Goal: Information Seeking & Learning: Compare options

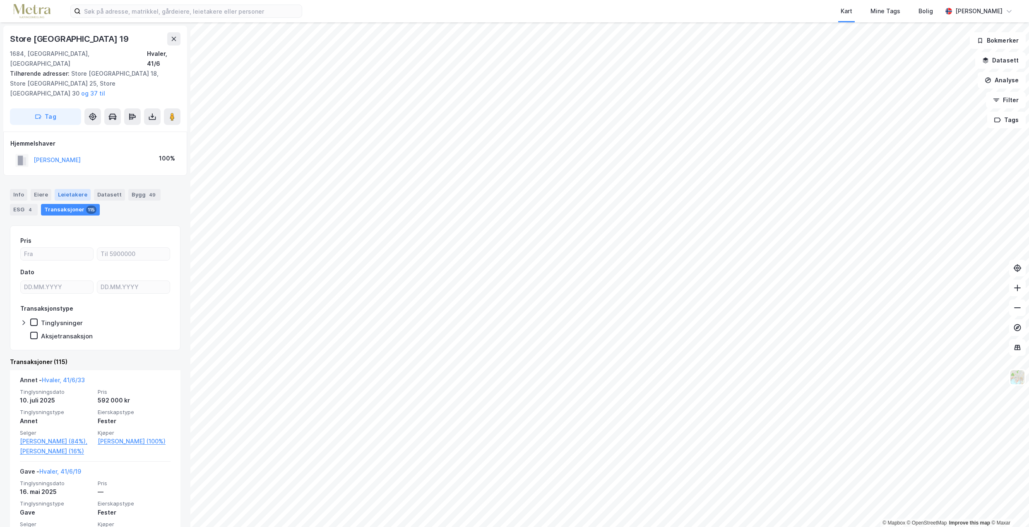
click at [79, 189] on div "Leietakere" at bounding box center [73, 195] width 36 height 12
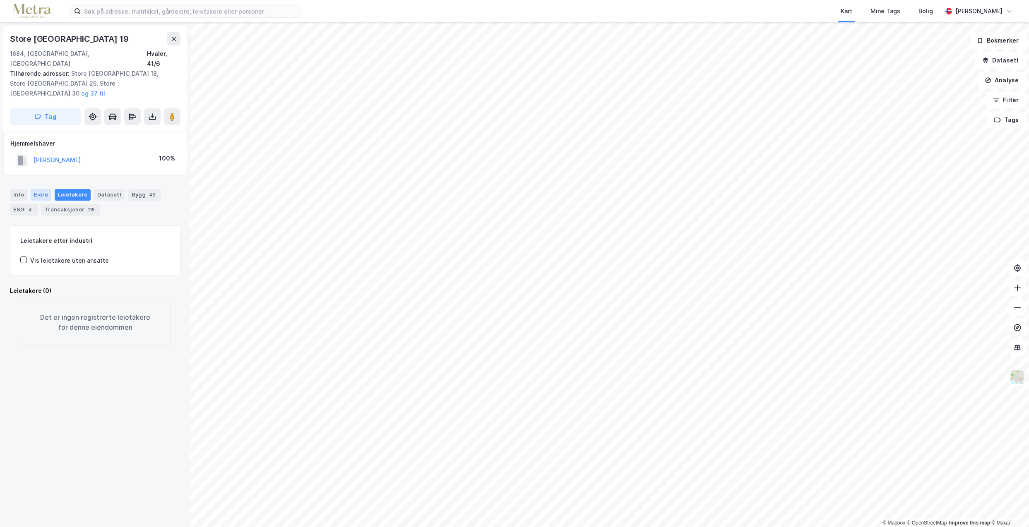
click at [38, 189] on div "Eiere" at bounding box center [41, 195] width 21 height 12
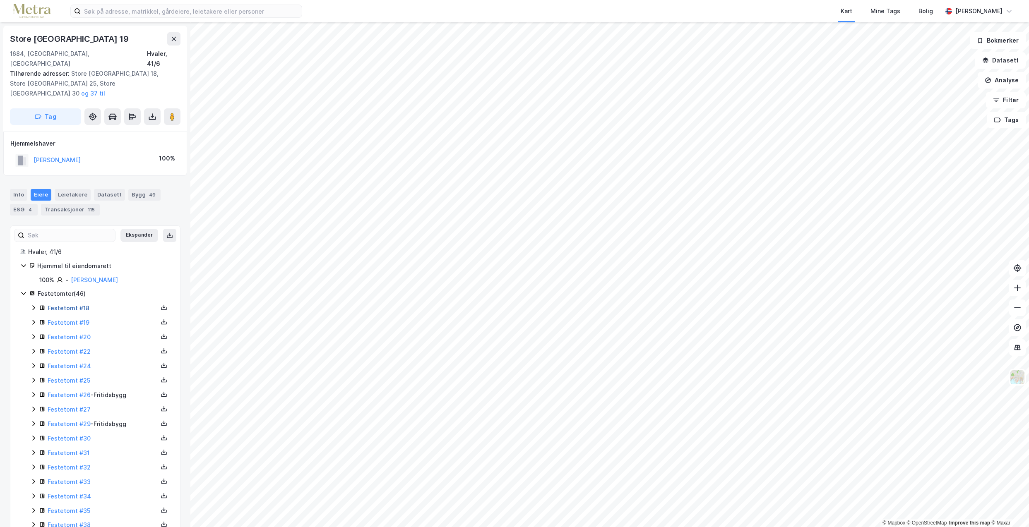
click at [61, 305] on link "Festetomt #18" at bounding box center [69, 308] width 42 height 7
click at [75, 319] on link "Festetomt #19" at bounding box center [69, 322] width 42 height 7
click at [74, 334] on link "Festetomt #20" at bounding box center [69, 337] width 43 height 7
click at [68, 391] on link "Festetomt #26" at bounding box center [69, 394] width 43 height 7
click at [65, 420] on link "Festetomt #29" at bounding box center [69, 423] width 43 height 7
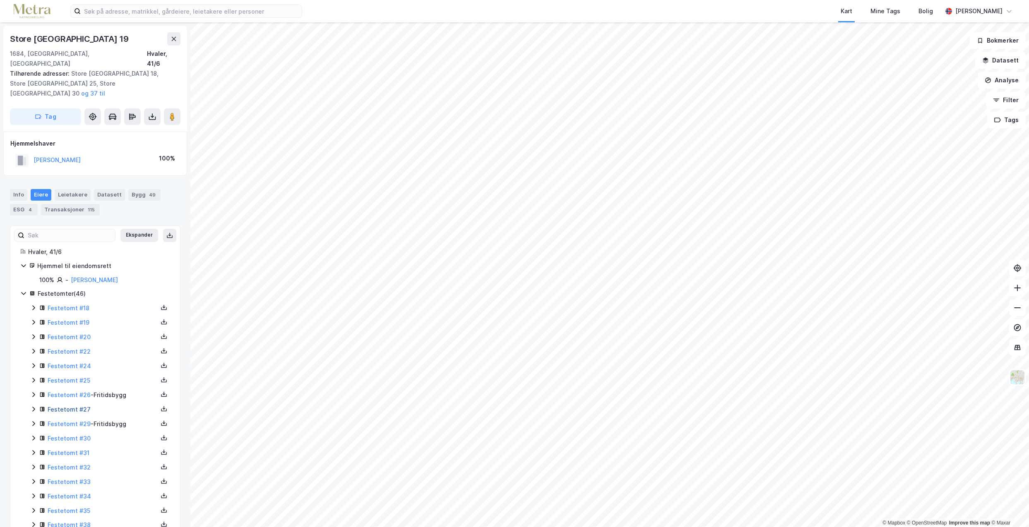
click at [62, 406] on link "Festetomt #27" at bounding box center [69, 409] width 43 height 7
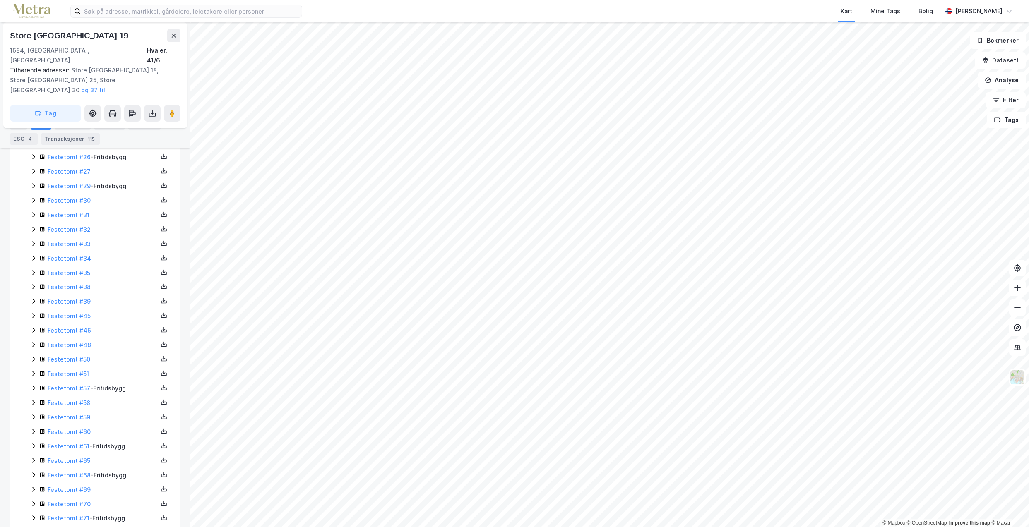
scroll to position [248, 0]
click at [116, 373] on div "Festetomt #57 - Fritidsbygg" at bounding box center [103, 378] width 110 height 10
click at [108, 445] on div "Festetomt #61 - Fritidsbygg" at bounding box center [103, 450] width 110 height 10
click at [115, 419] on div "Festetomt #68 - Fritidsbygg" at bounding box center [103, 424] width 110 height 10
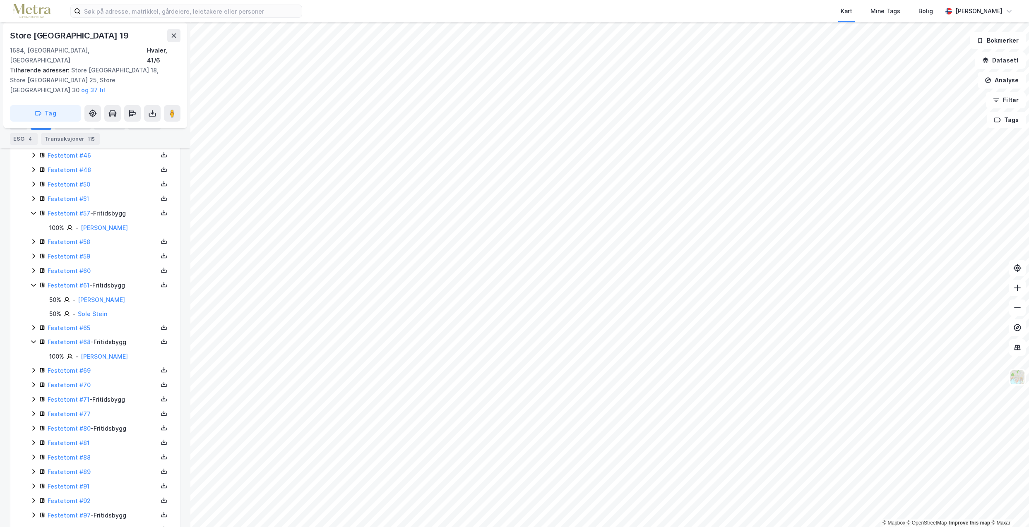
scroll to position [414, 0]
click at [109, 394] on div "Festetomt #71 - Fritidsbygg" at bounding box center [103, 399] width 110 height 10
click at [114, 394] on div "Festetomt #71 - Fritidsbygg" at bounding box center [103, 399] width 110 height 10
drag, startPoint x: 114, startPoint y: 379, endPoint x: 110, endPoint y: 424, distance: 44.9
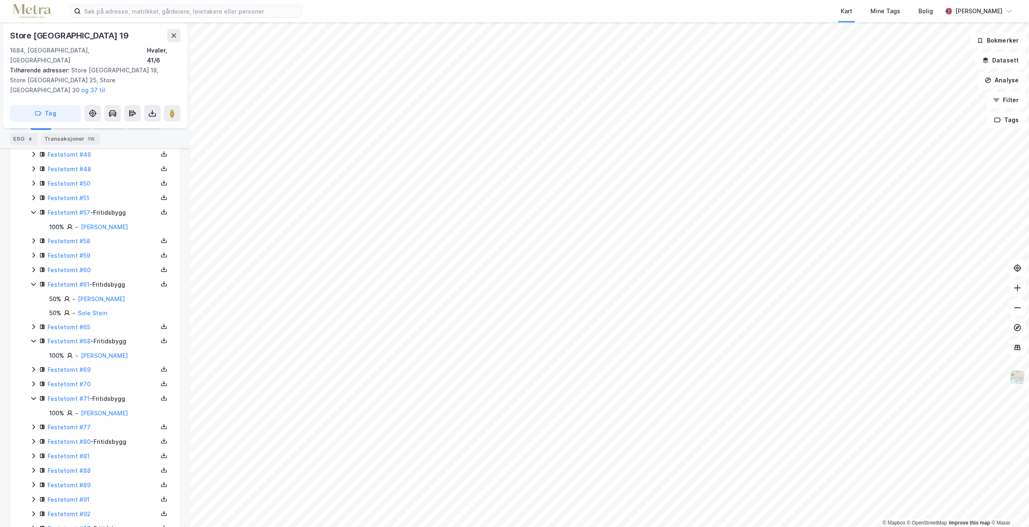
click at [110, 437] on div "Festetomt #80 - Fritidsbygg" at bounding box center [103, 442] width 110 height 10
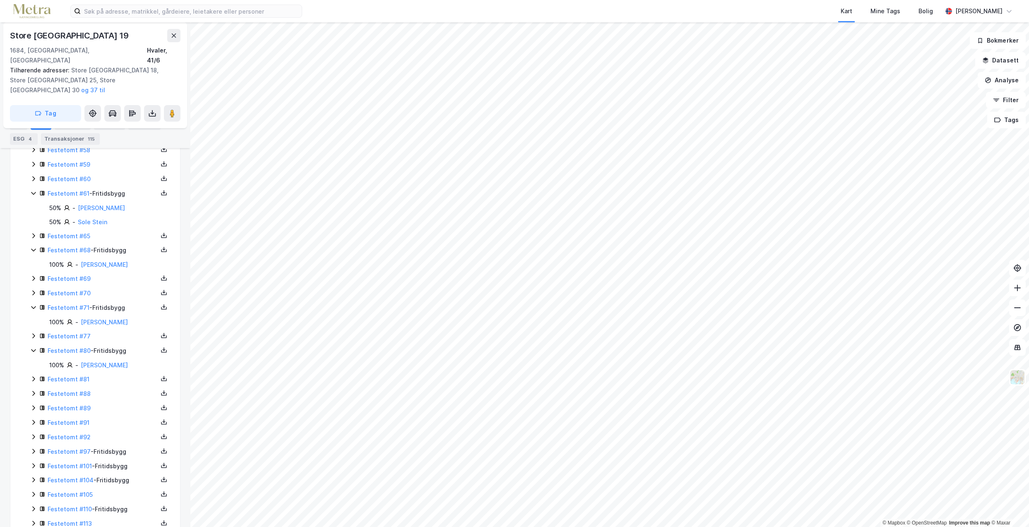
scroll to position [522, 0]
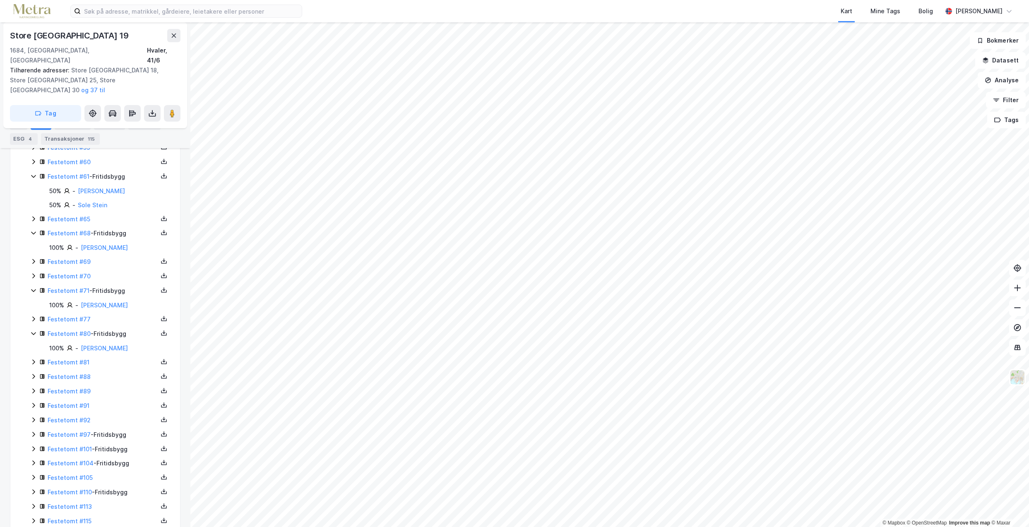
click at [112, 430] on div "Festetomt #97 - Fritidsbygg" at bounding box center [103, 435] width 110 height 10
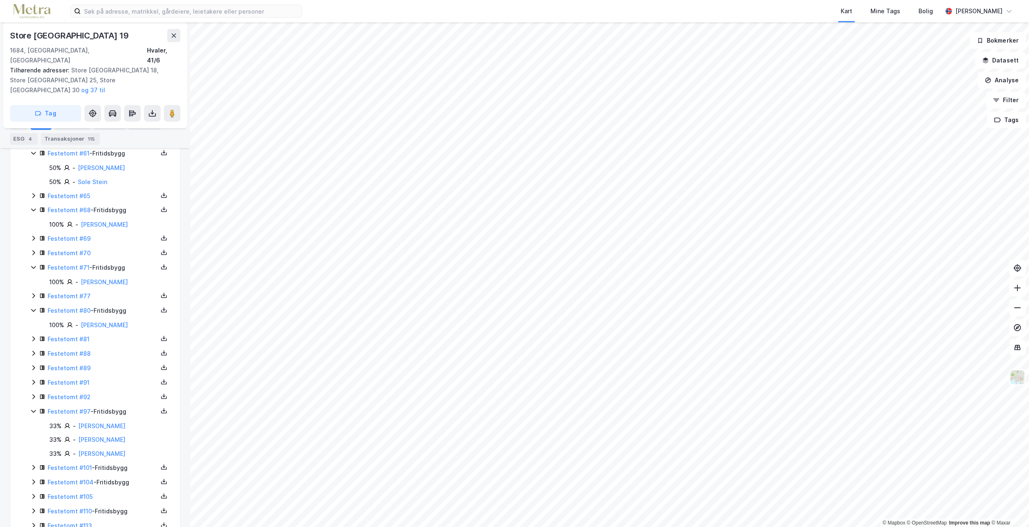
scroll to position [564, 0]
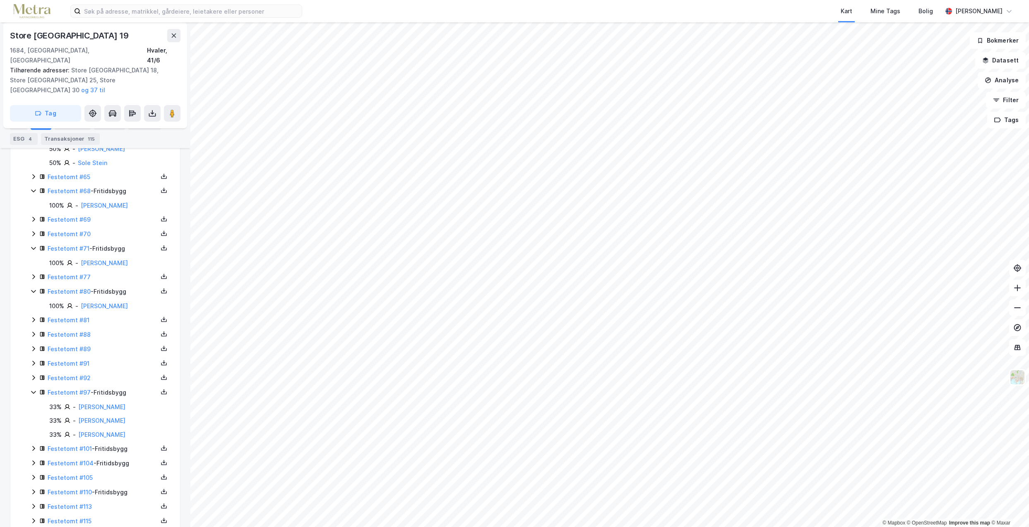
click at [113, 444] on div "Festetomt #101 - Fritidsbygg" at bounding box center [103, 449] width 110 height 10
click at [114, 473] on div "Festetomt #104 - Fritidsbygg" at bounding box center [103, 478] width 110 height 10
click at [110, 516] on div "Festetomt #110 - Fritidsbygg" at bounding box center [103, 521] width 110 height 10
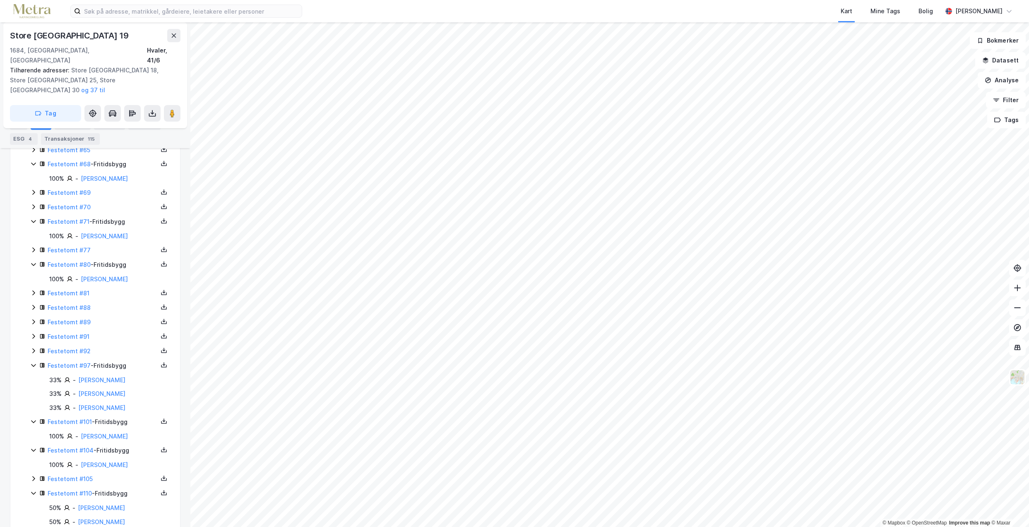
scroll to position [620, 0]
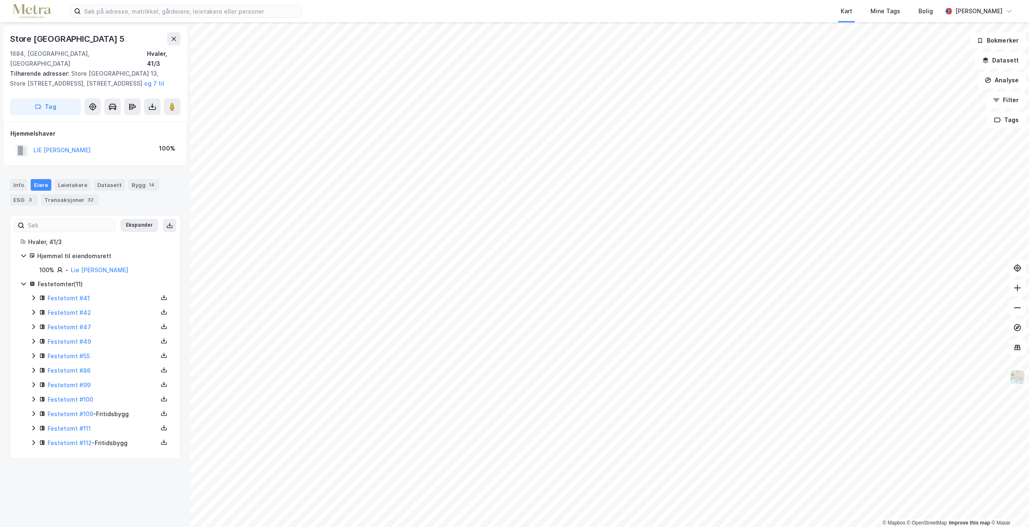
click at [108, 409] on div "Festetomt #109 - Fritidsbygg" at bounding box center [103, 414] width 110 height 10
click at [114, 466] on div "Festetomt #112 - Fritidsbygg" at bounding box center [103, 471] width 110 height 10
click at [84, 453] on link "Festetomt #111" at bounding box center [69, 456] width 43 height 7
click at [62, 295] on link "Festetomt #41" at bounding box center [69, 298] width 42 height 7
click at [65, 309] on link "Festetomt #42" at bounding box center [69, 312] width 43 height 7
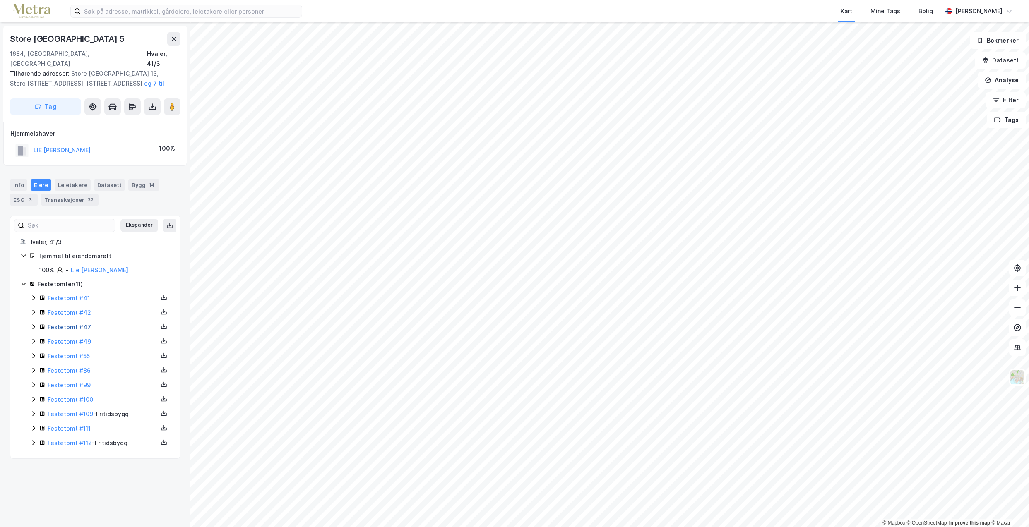
click at [66, 324] on link "Festetomt #47" at bounding box center [69, 327] width 43 height 7
click at [68, 338] on link "Festetomt #49" at bounding box center [69, 341] width 43 height 7
click at [62, 351] on div "Festetomt #55" at bounding box center [103, 356] width 110 height 10
click at [62, 395] on link "Festetomt #86" at bounding box center [69, 398] width 43 height 7
click at [63, 367] on link "Festetomt #86" at bounding box center [69, 370] width 43 height 7
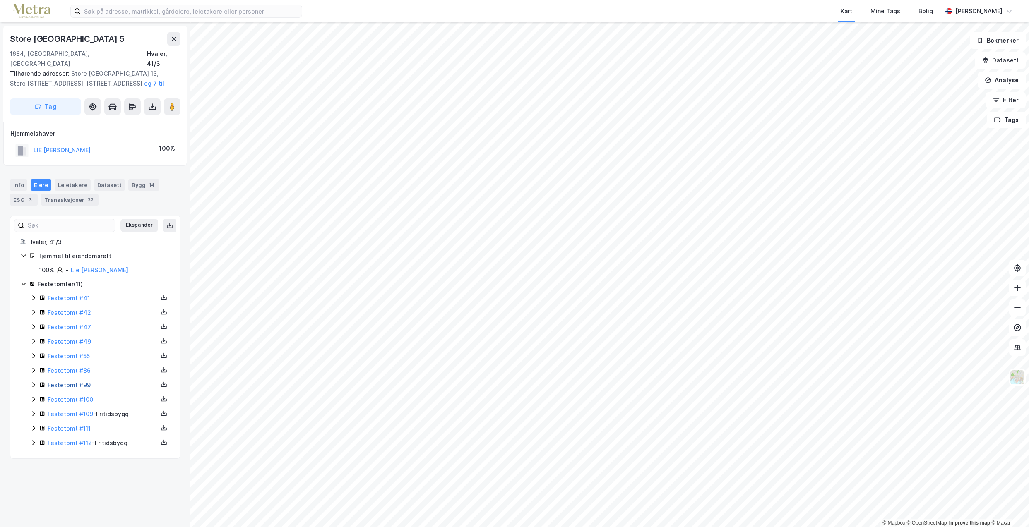
click at [64, 382] on link "Festetomt #99" at bounding box center [69, 385] width 43 height 7
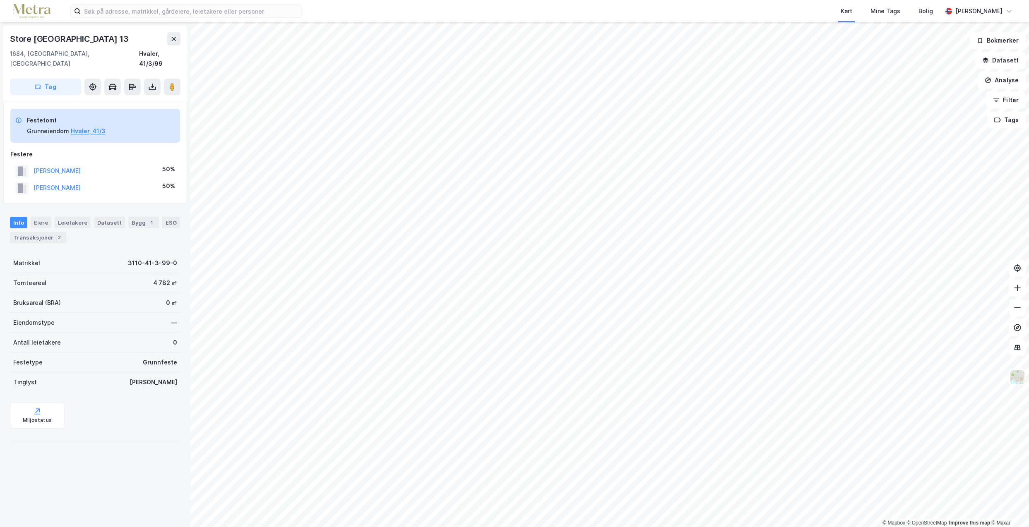
click at [582, 527] on html "Kart Mine Tags Bolig Linda Nilsen © Mapbox © OpenStreetMap Improve this map © M…" at bounding box center [514, 263] width 1029 height 527
click at [538, 527] on html "Kart Mine Tags Bolig Linda Nilsen © Mapbox © OpenStreetMap Improve this map © M…" at bounding box center [514, 263] width 1029 height 527
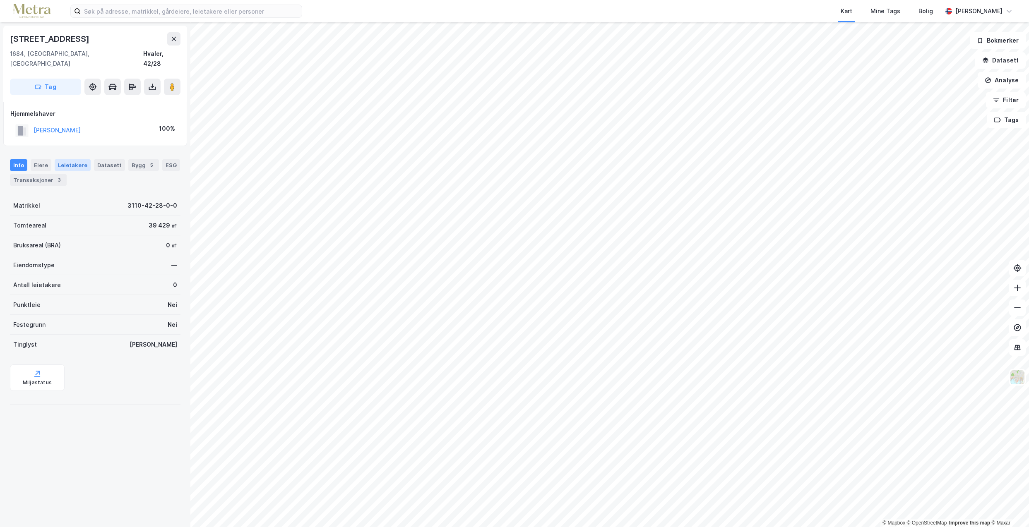
click at [70, 159] on div "Leietakere" at bounding box center [73, 165] width 36 height 12
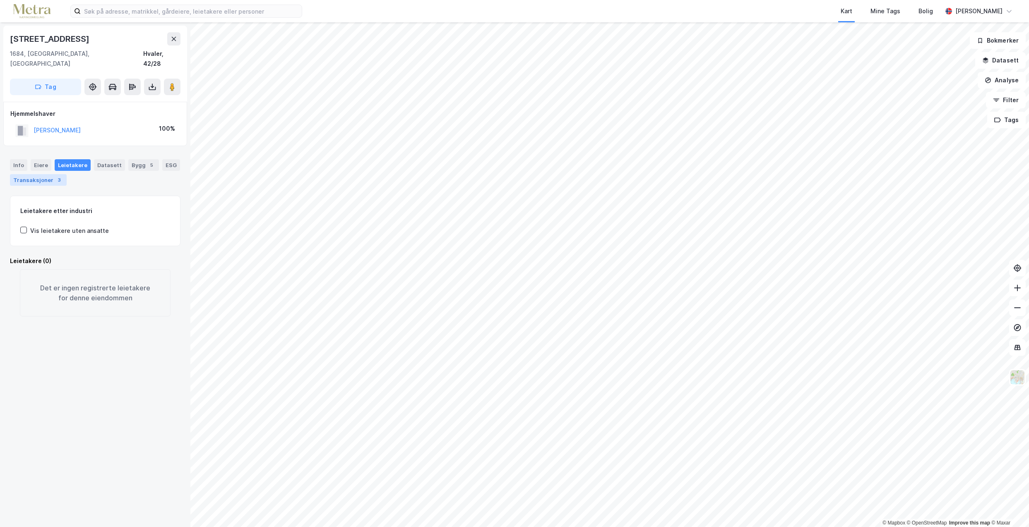
click at [41, 174] on div "Transaksjoner 3" at bounding box center [38, 180] width 57 height 12
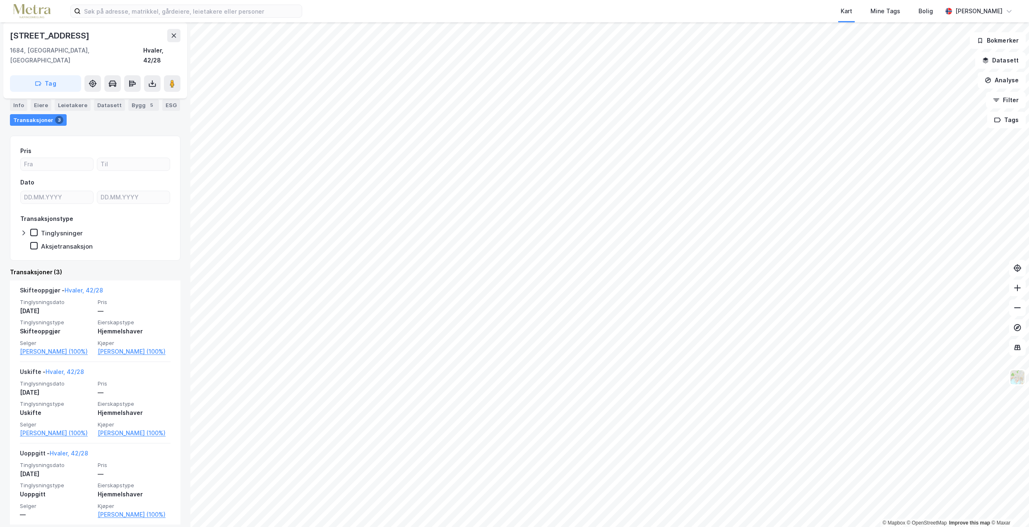
scroll to position [46, 0]
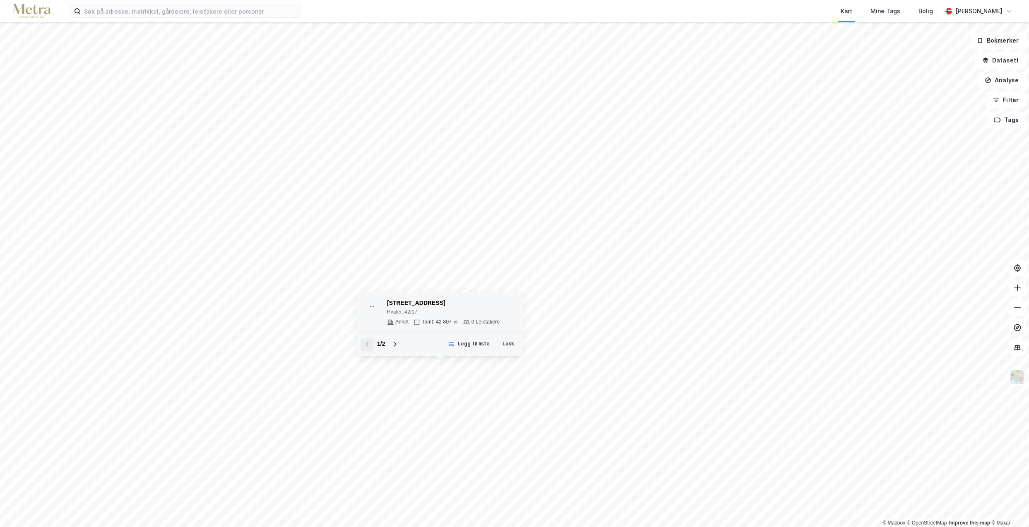
click at [502, 320] on div "Tredalveien 72 Hvaler, 42/17 Annet Tomt: 42 807 ㎡ 0 Leietakere" at bounding box center [440, 311] width 152 height 27
